Goal: Information Seeking & Learning: Check status

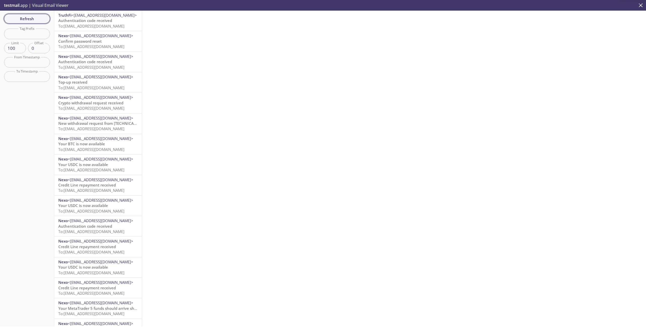
click at [37, 16] on span "Refresh" at bounding box center [27, 18] width 38 height 7
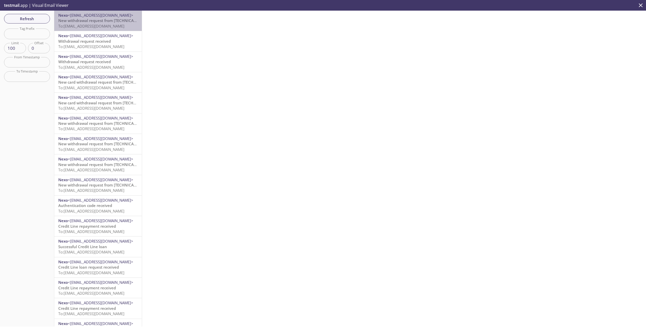
click at [109, 26] on span "To: stagetests.yordantest2@inbox.testmail.app" at bounding box center [91, 25] width 66 height 5
